Goal: Task Accomplishment & Management: Manage account settings

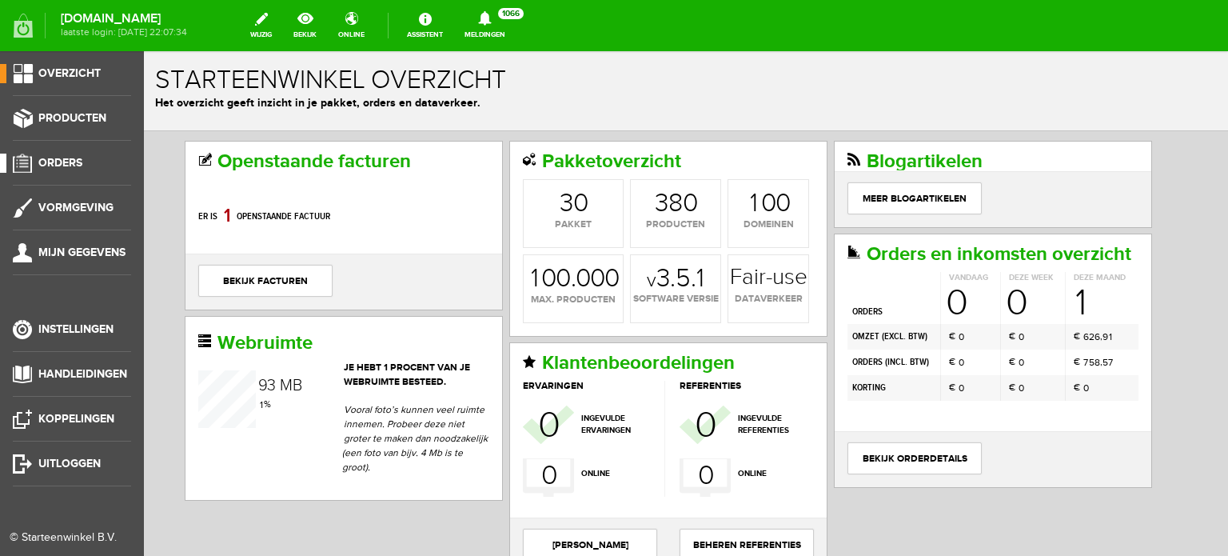
click at [68, 164] on span "Orders" at bounding box center [60, 163] width 44 height 14
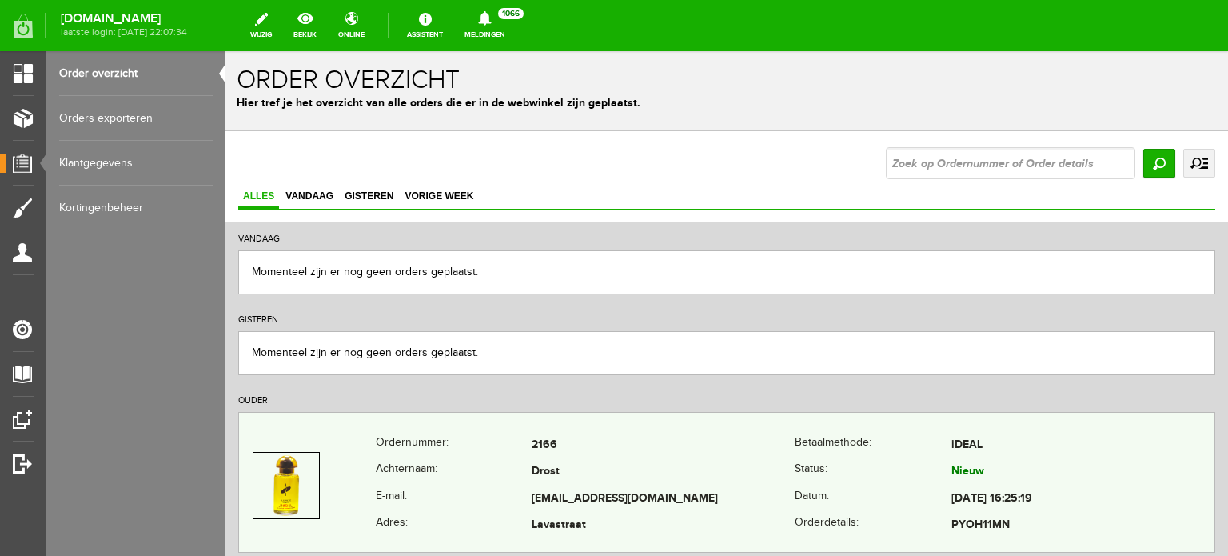
click at [543, 481] on td "Drost" at bounding box center [663, 472] width 263 height 27
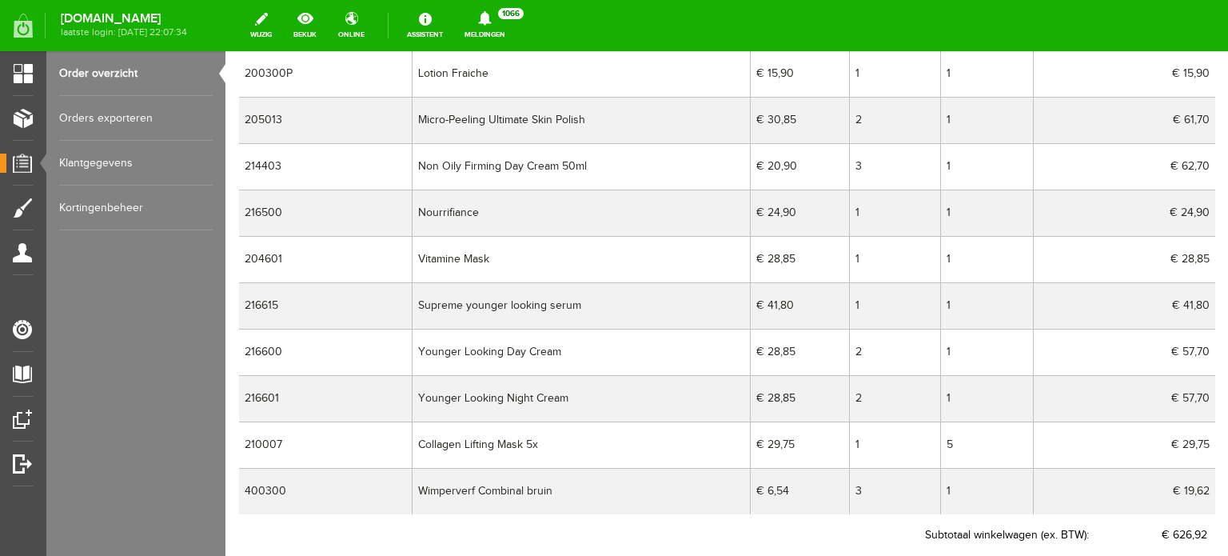
scroll to position [544, 0]
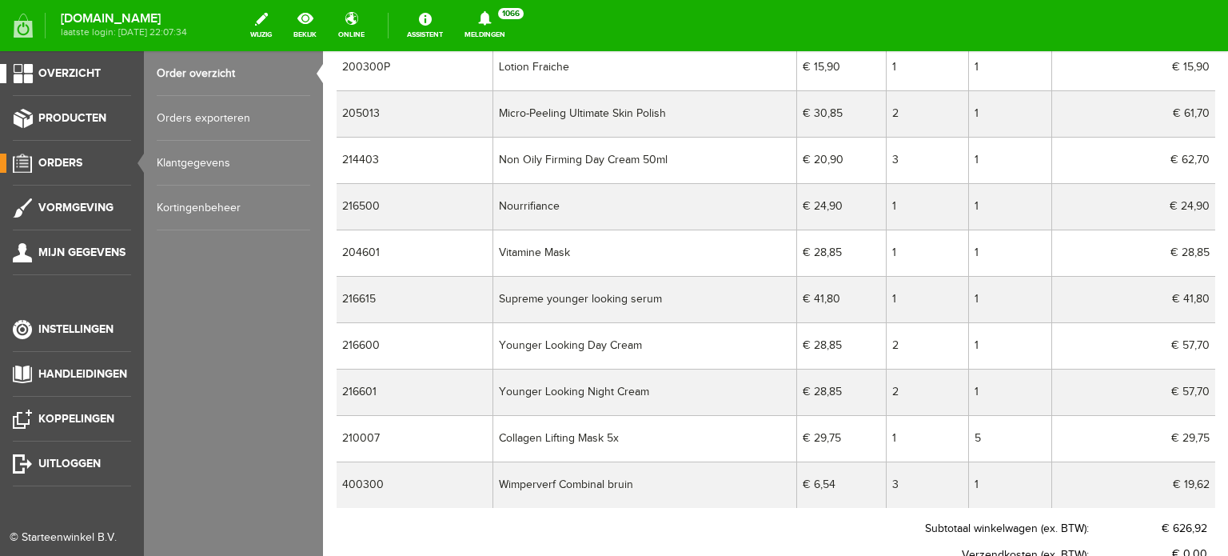
click at [73, 74] on span "Overzicht" at bounding box center [69, 73] width 62 height 14
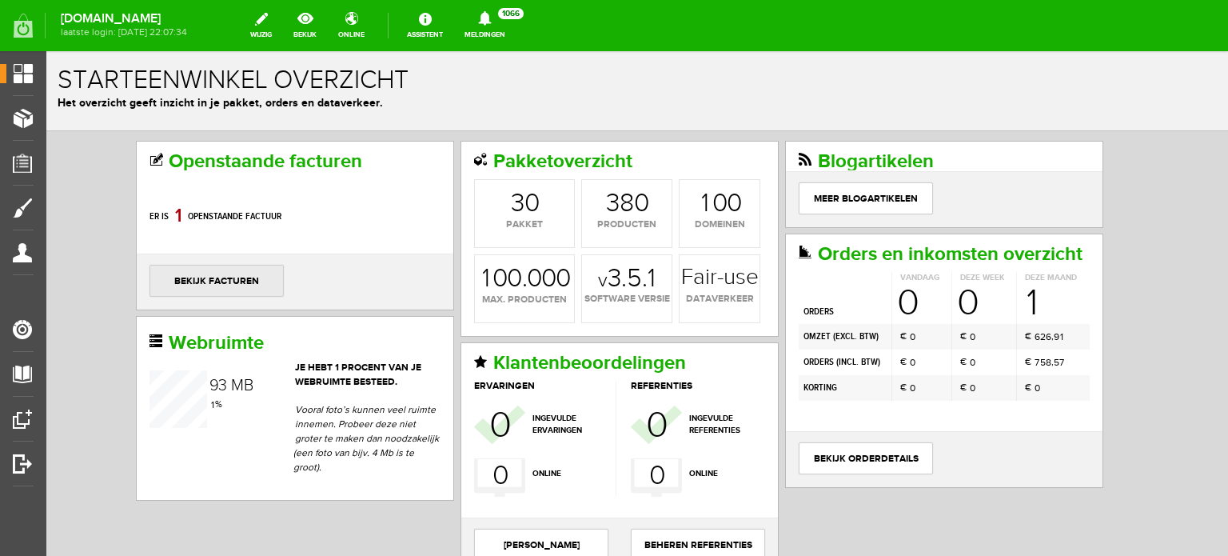
click at [201, 274] on link "bekijk facturen" at bounding box center [216, 281] width 134 height 32
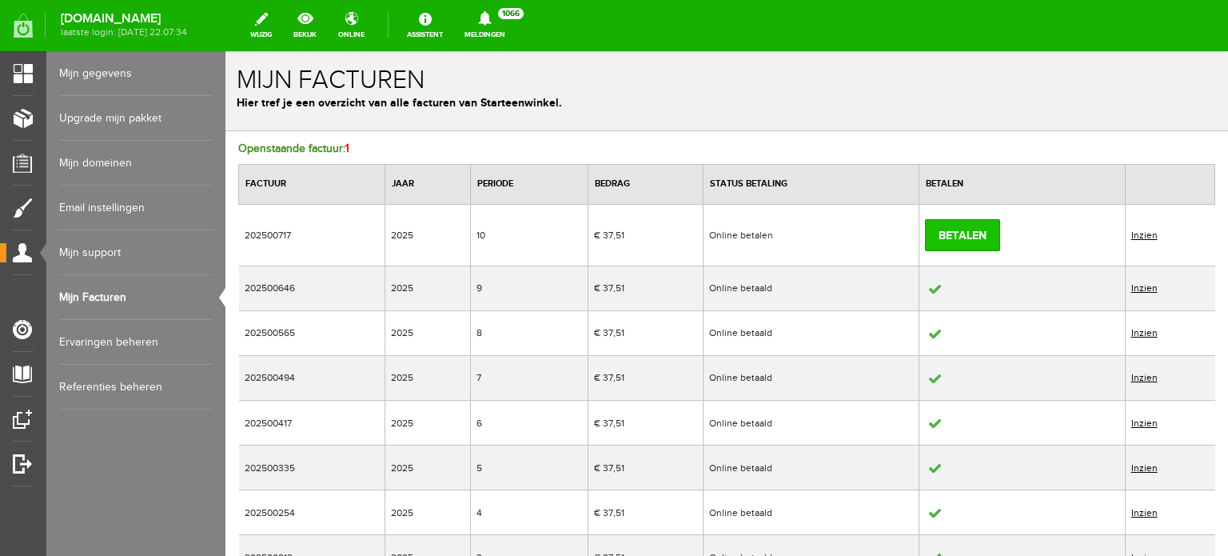
click at [943, 228] on link "Betalen" at bounding box center [962, 235] width 75 height 32
